Goal: Task Accomplishment & Management: Manage account settings

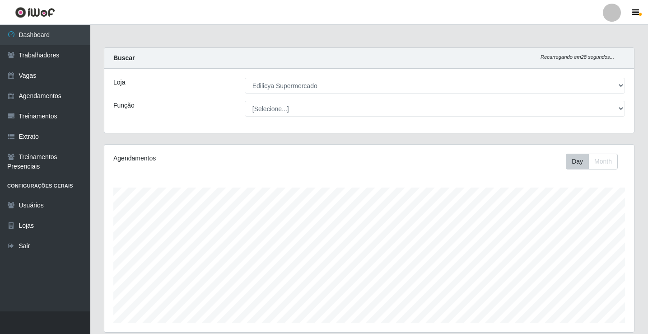
select select "460"
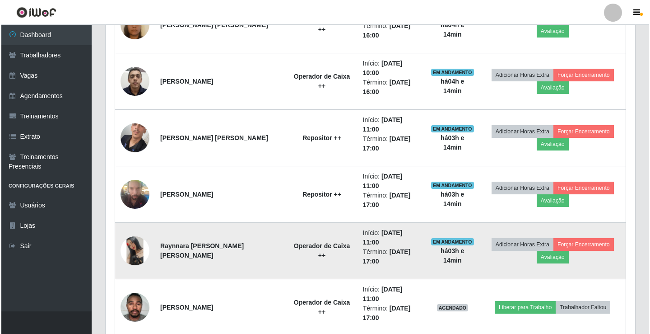
scroll to position [528, 0]
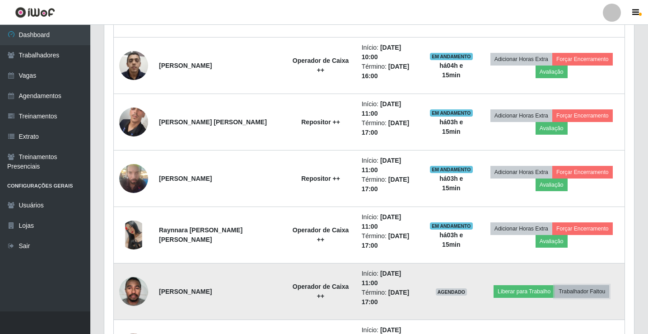
click at [578, 285] on button "Trabalhador Faltou" at bounding box center [581, 291] width 55 height 13
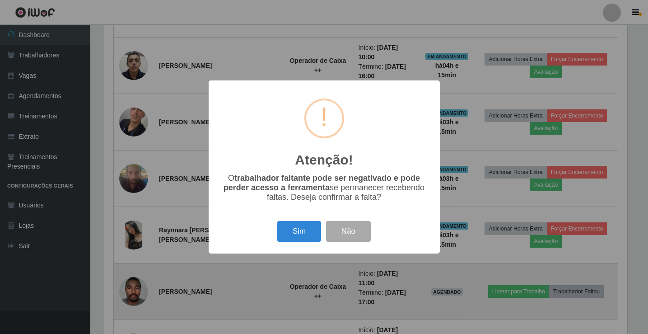
scroll to position [187, 525]
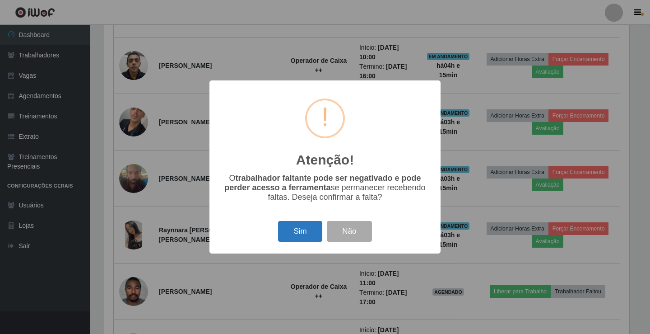
click at [304, 237] on button "Sim" at bounding box center [300, 231] width 44 height 21
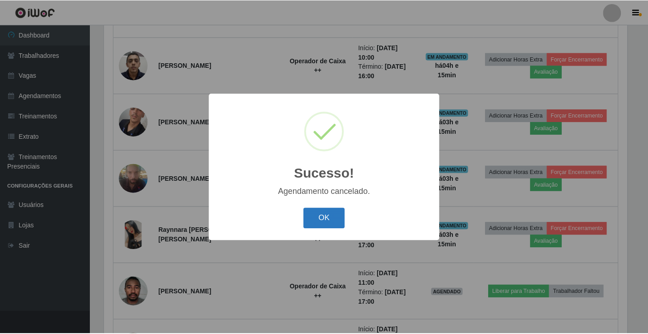
scroll to position [481, 0]
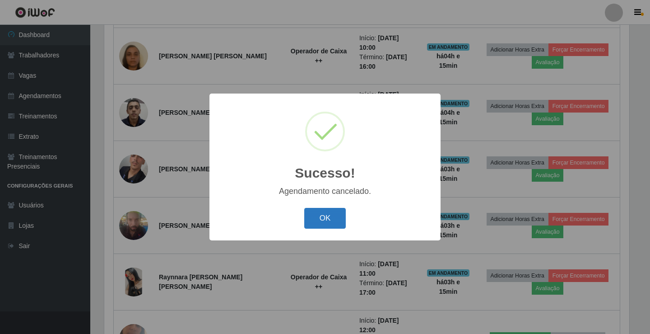
click at [324, 220] on button "OK" at bounding box center [325, 218] width 42 height 21
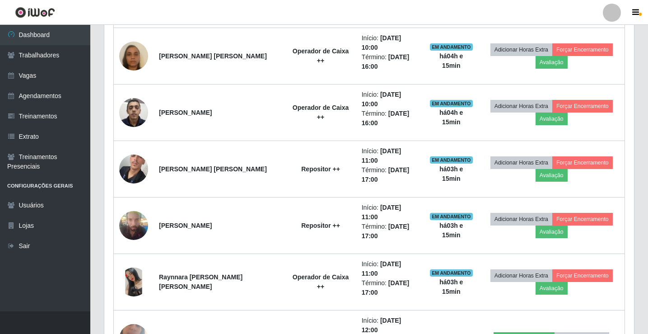
scroll to position [187, 530]
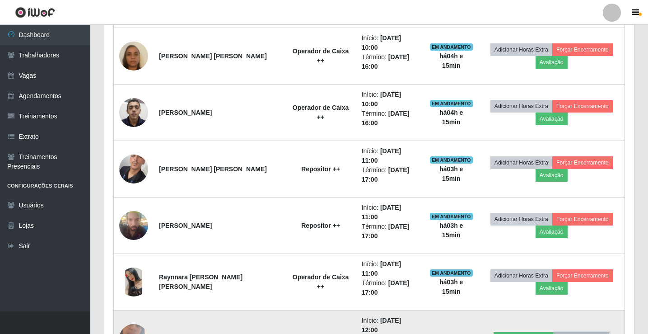
click at [577, 332] on button "Trabalhador Faltou" at bounding box center [581, 338] width 55 height 13
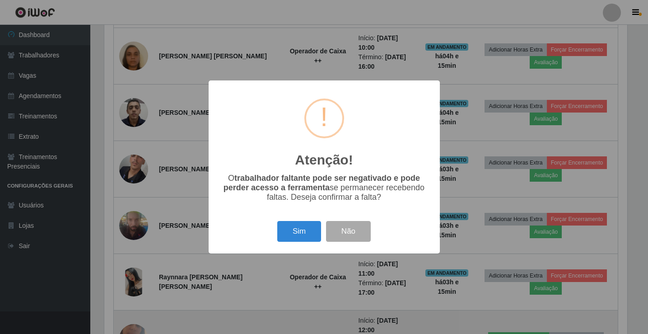
scroll to position [187, 525]
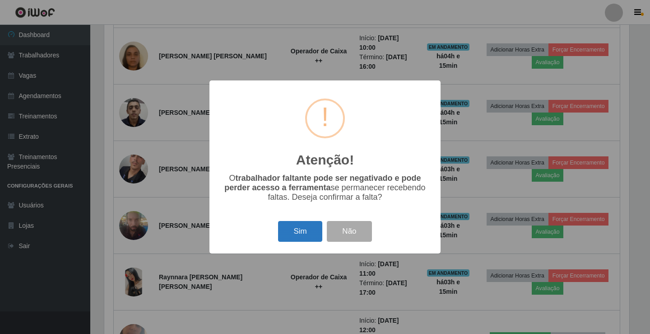
click at [307, 230] on button "Sim" at bounding box center [300, 231] width 44 height 21
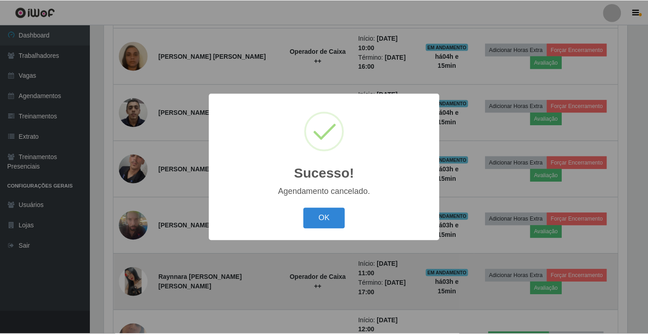
scroll to position [434, 0]
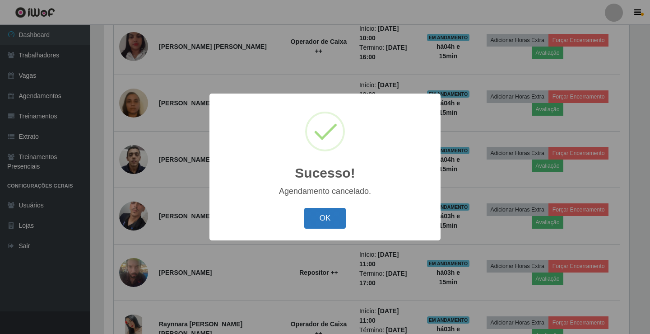
click at [328, 221] on button "OK" at bounding box center [325, 218] width 42 height 21
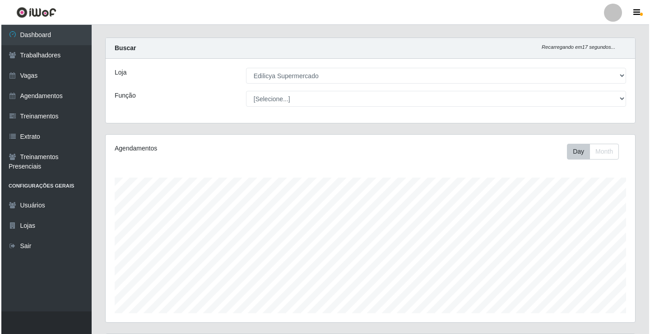
scroll to position [0, 0]
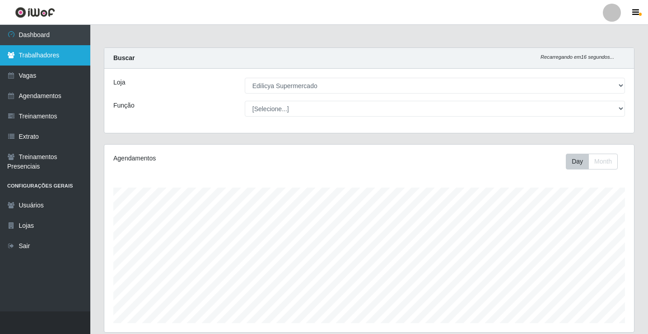
click at [41, 60] on link "Trabalhadores" at bounding box center [45, 55] width 90 height 20
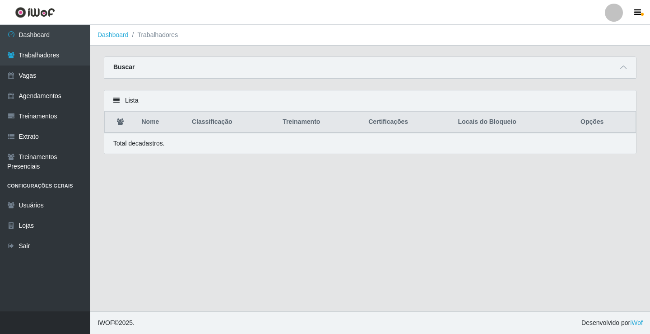
click at [158, 35] on li "Trabalhadores" at bounding box center [154, 34] width 50 height 9
click at [113, 34] on link "Dashboard" at bounding box center [113, 34] width 31 height 7
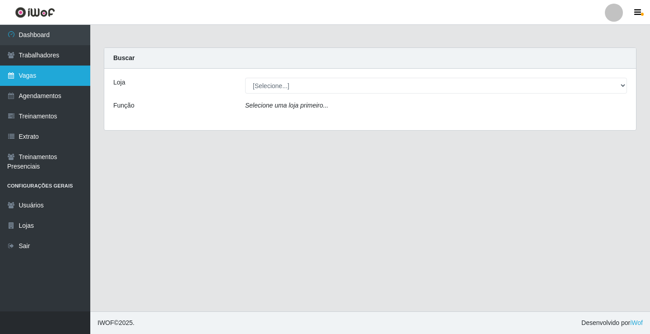
click at [51, 77] on link "Vagas" at bounding box center [45, 75] width 90 height 20
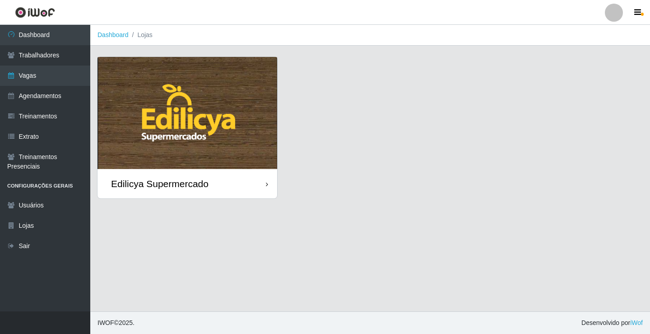
drag, startPoint x: 197, startPoint y: 199, endPoint x: 200, endPoint y: 195, distance: 5.3
click at [197, 199] on div "Edilicya Supermercado" at bounding box center [370, 132] width 546 height 153
click at [203, 187] on div "Edilicya Supermercado" at bounding box center [160, 183] width 98 height 11
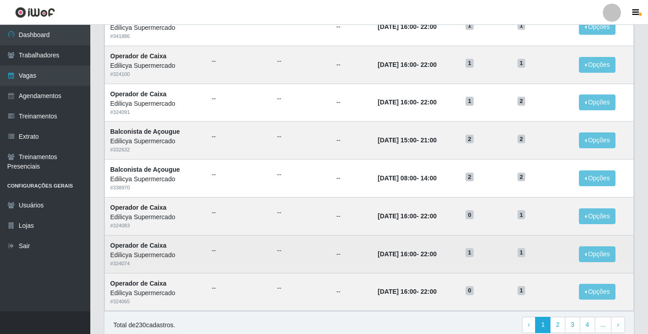
scroll to position [432, 0]
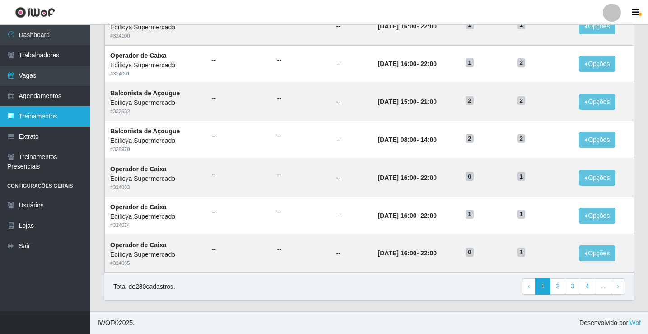
click at [38, 116] on link "Treinamentos" at bounding box center [45, 116] width 90 height 20
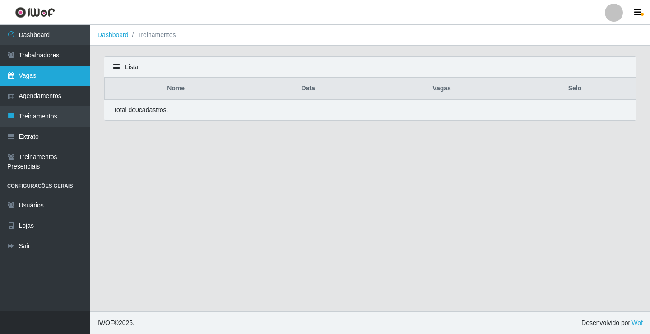
click at [33, 78] on link "Vagas" at bounding box center [45, 75] width 90 height 20
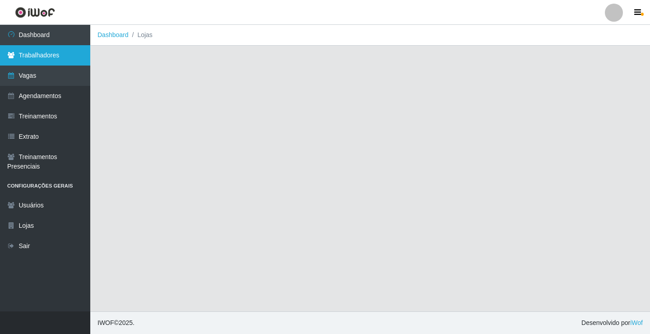
click at [54, 48] on link "Trabalhadores" at bounding box center [45, 55] width 90 height 20
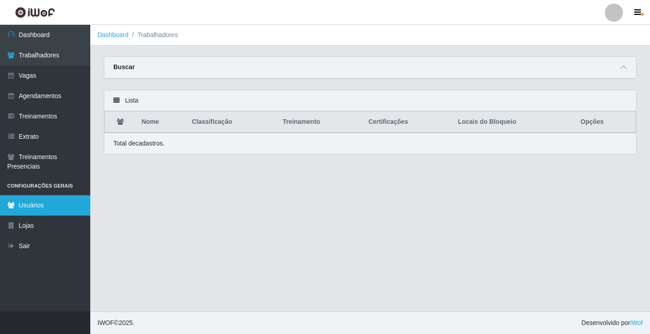
click at [52, 205] on link "Usuários" at bounding box center [45, 205] width 90 height 20
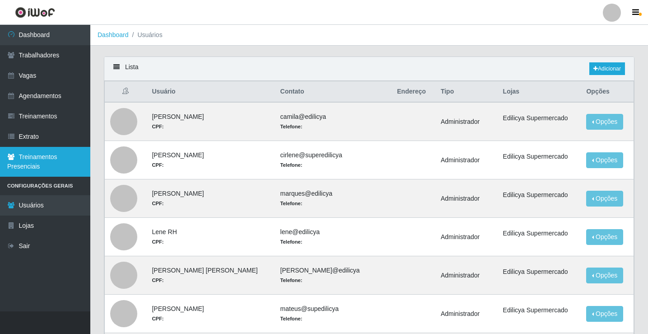
click at [32, 166] on link "Treinamentos Presenciais" at bounding box center [45, 162] width 90 height 30
